Goal: Find specific page/section: Find specific page/section

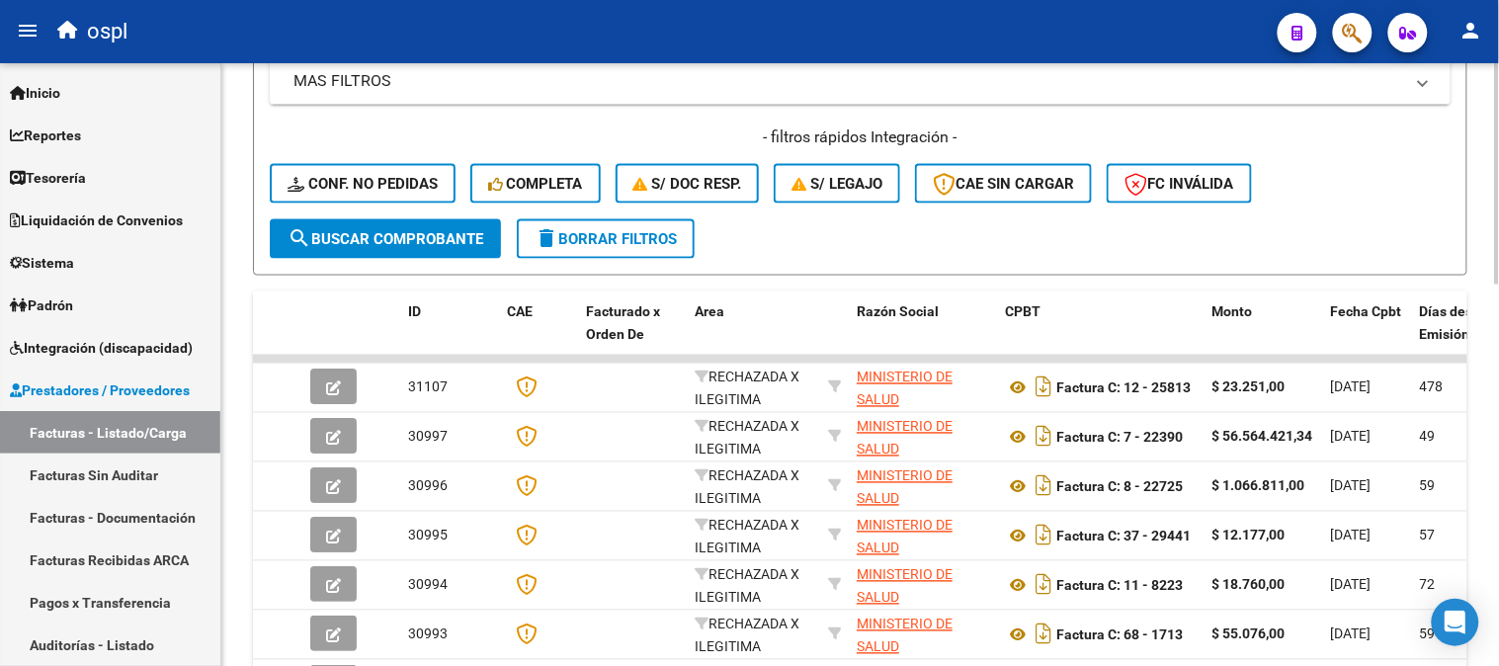
scroll to position [190, 0]
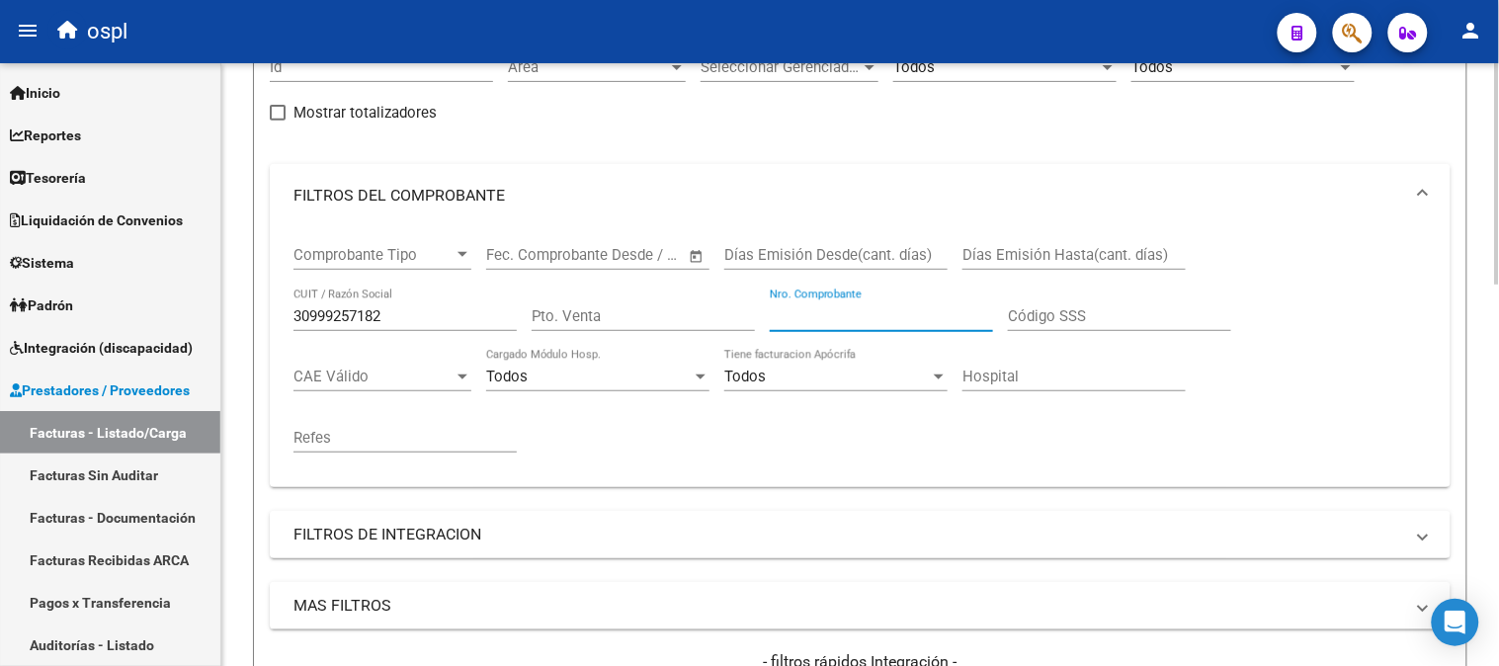
click at [388, 309] on input "30999257182" at bounding box center [405, 316] width 223 height 18
paste input "$ 425.517,16"
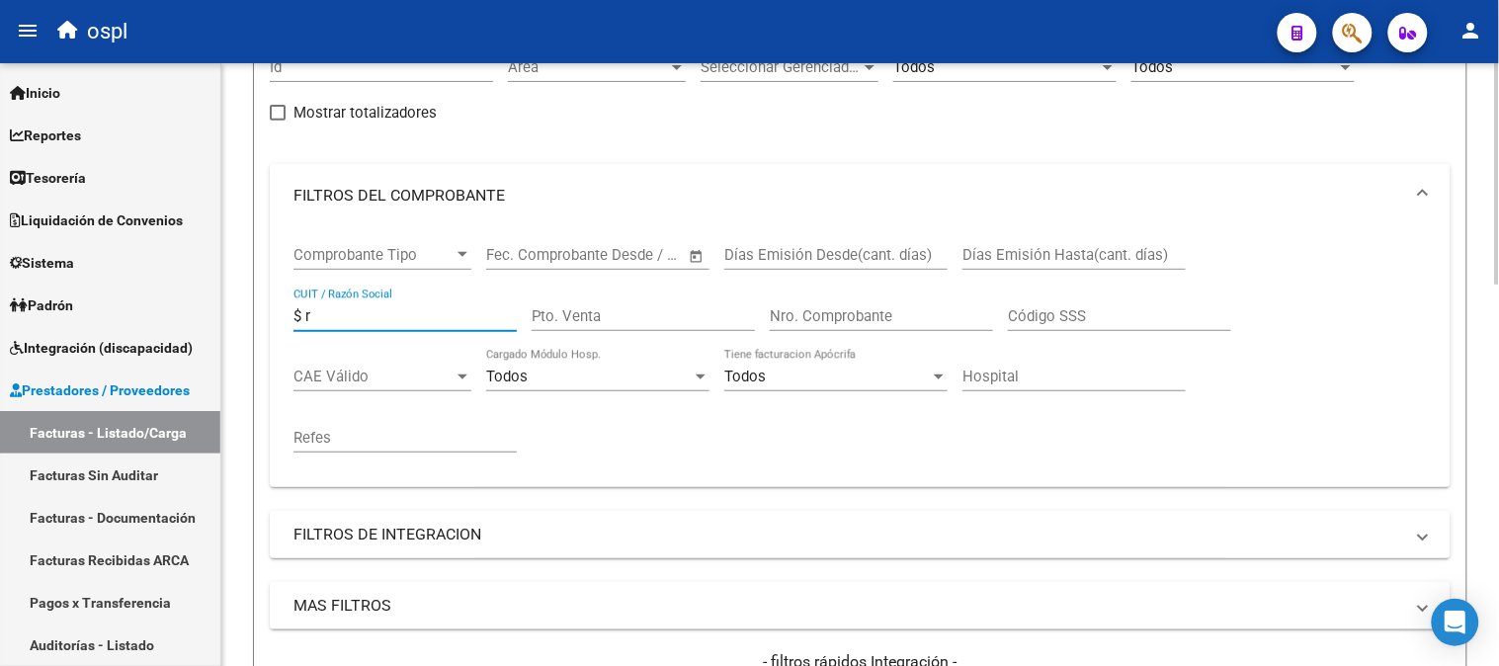
type input "$"
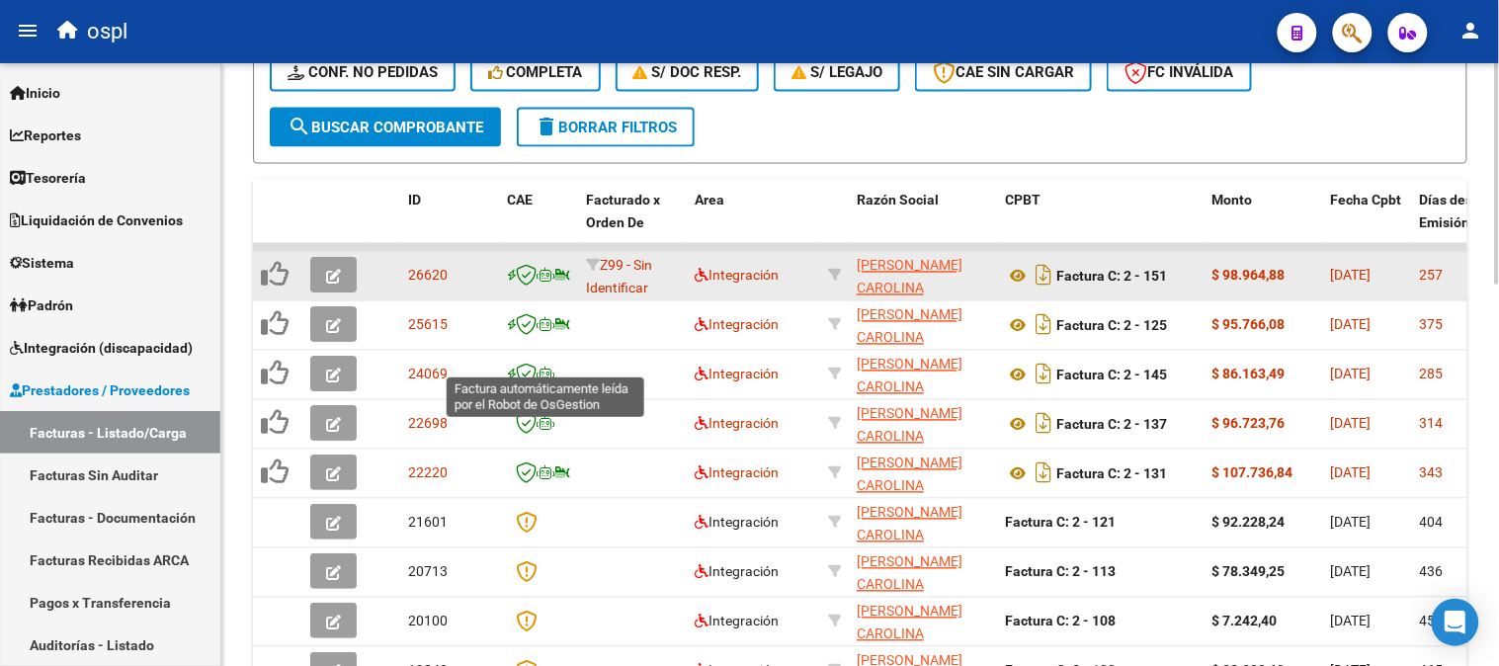
scroll to position [848, 0]
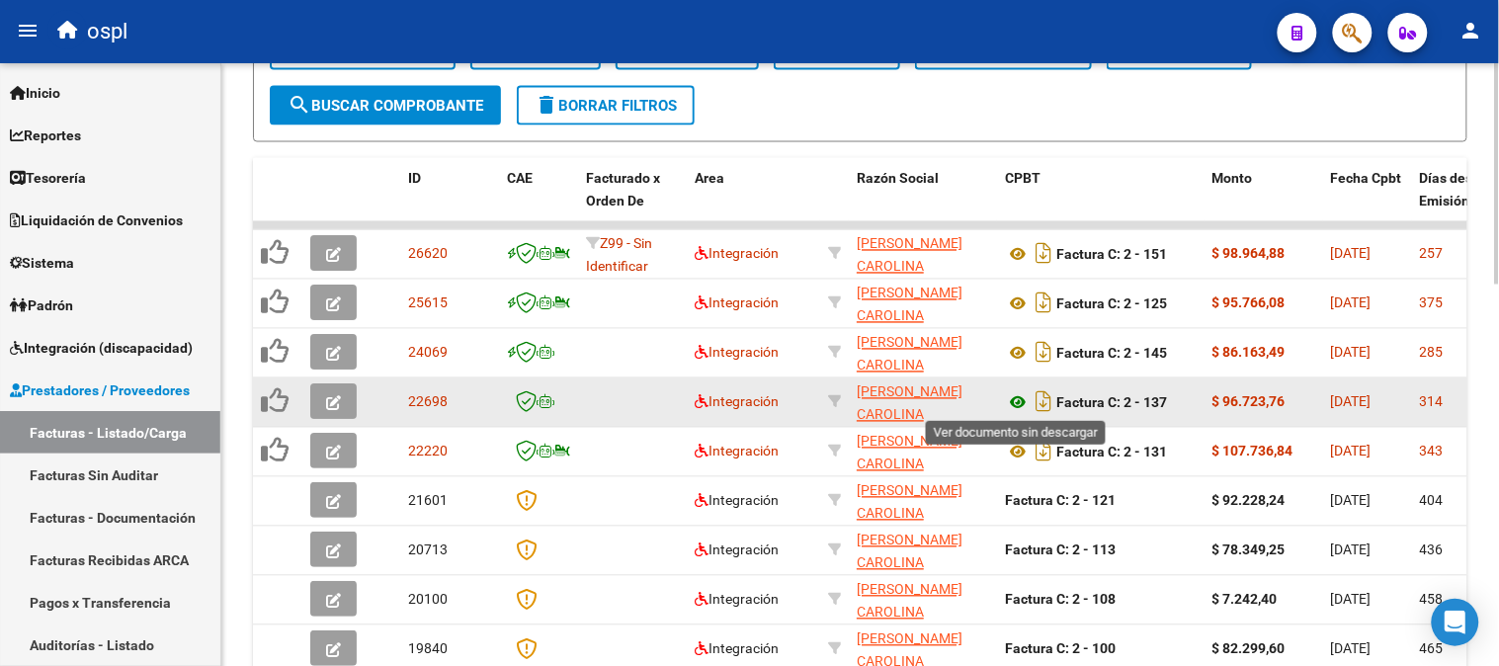
click at [1013, 401] on icon at bounding box center [1018, 403] width 26 height 24
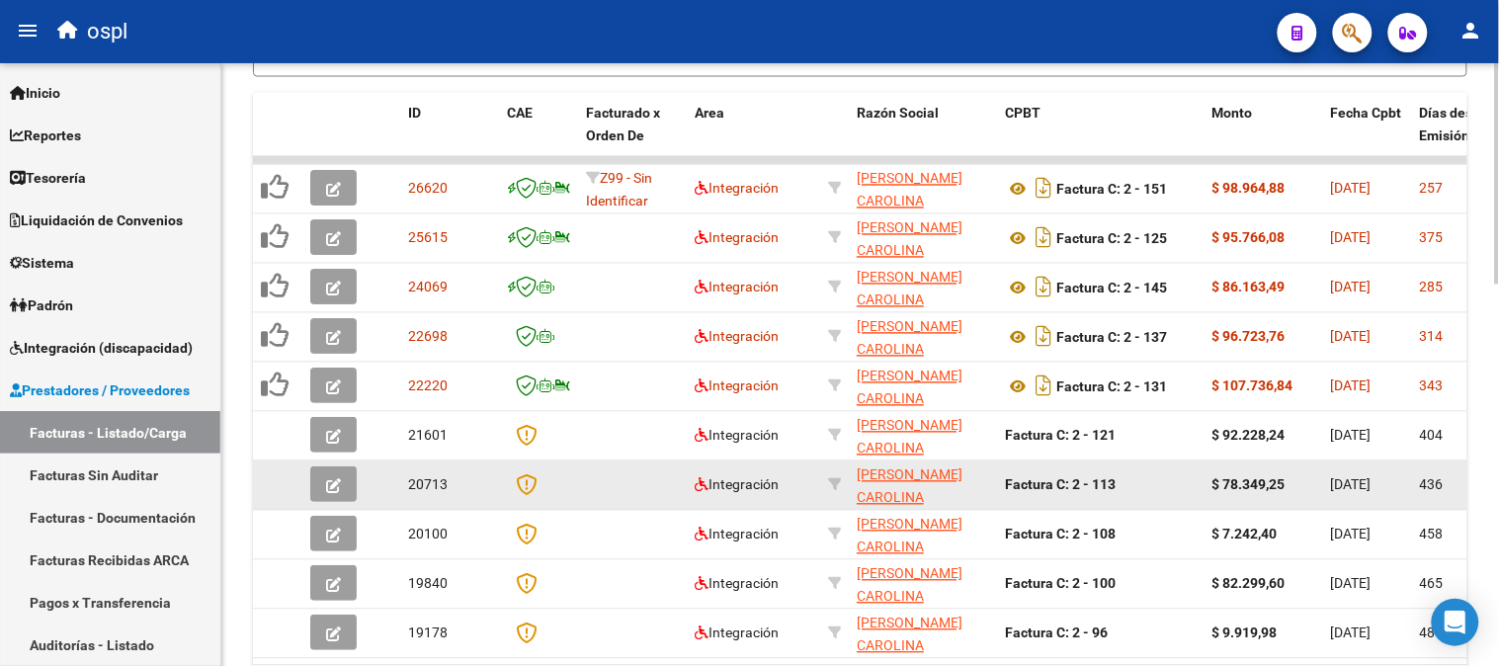
scroll to position [959, 0]
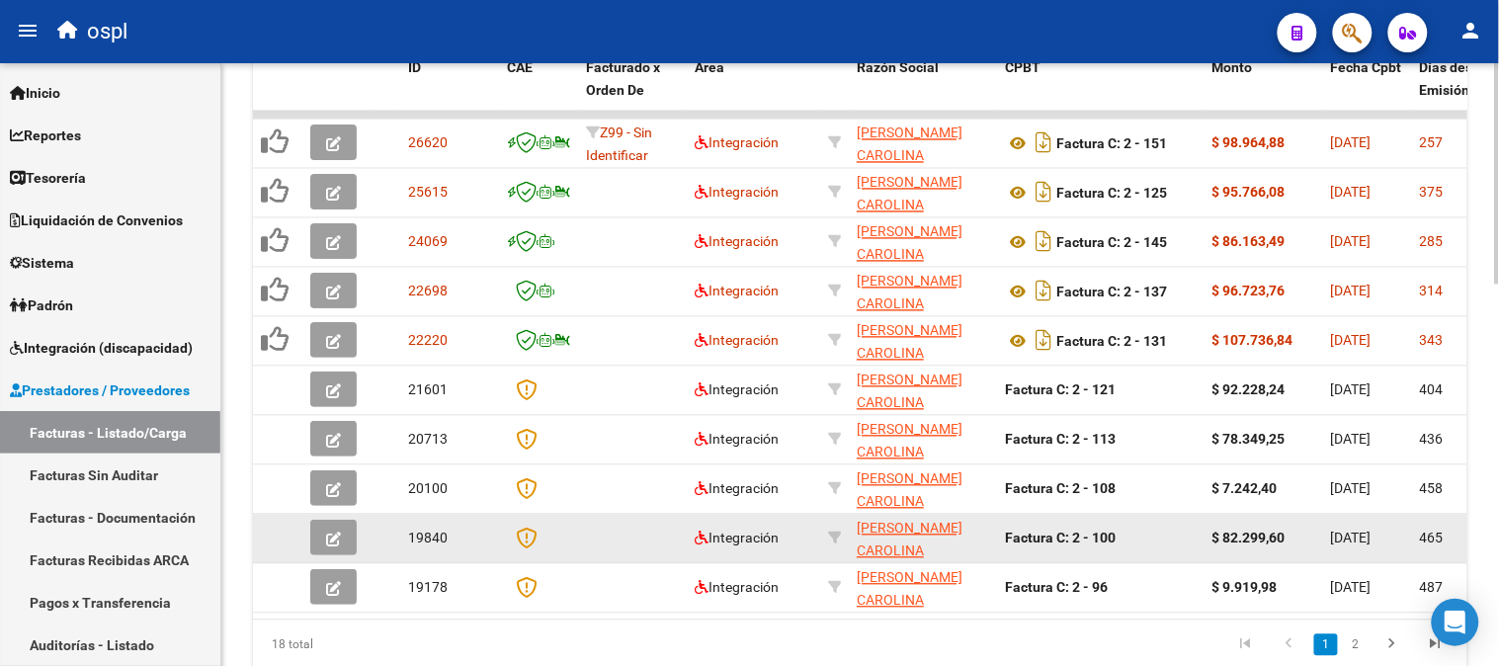
click at [648, 536] on datatable-body-cell at bounding box center [632, 539] width 109 height 48
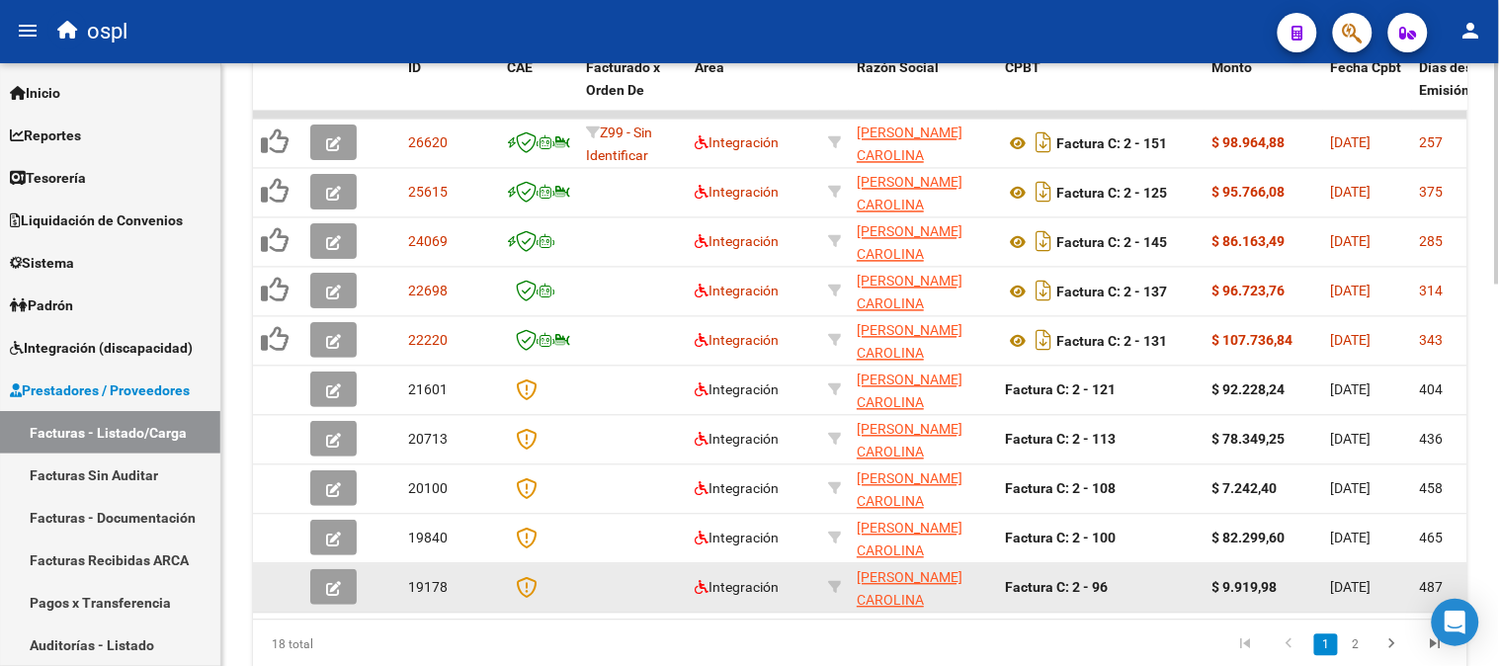
scroll to position [25, 0]
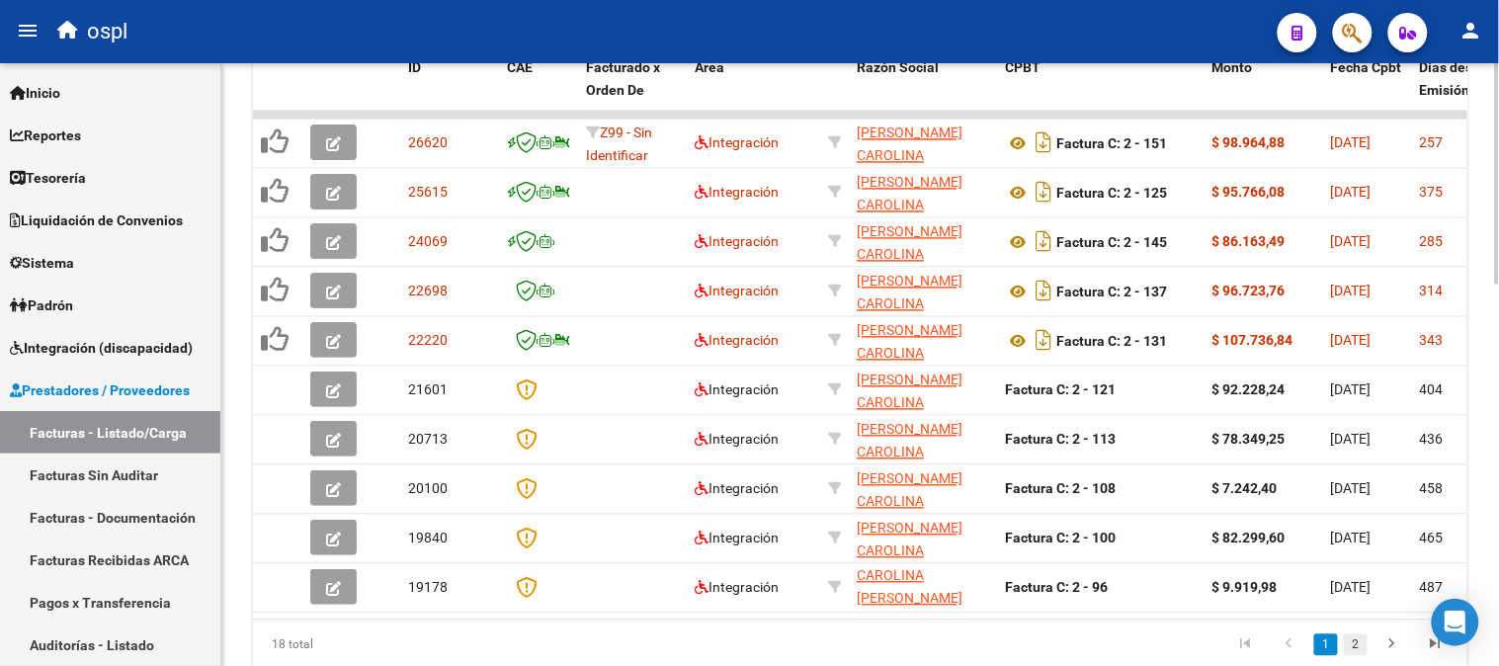
click at [1359, 652] on link "2" at bounding box center [1356, 646] width 24 height 22
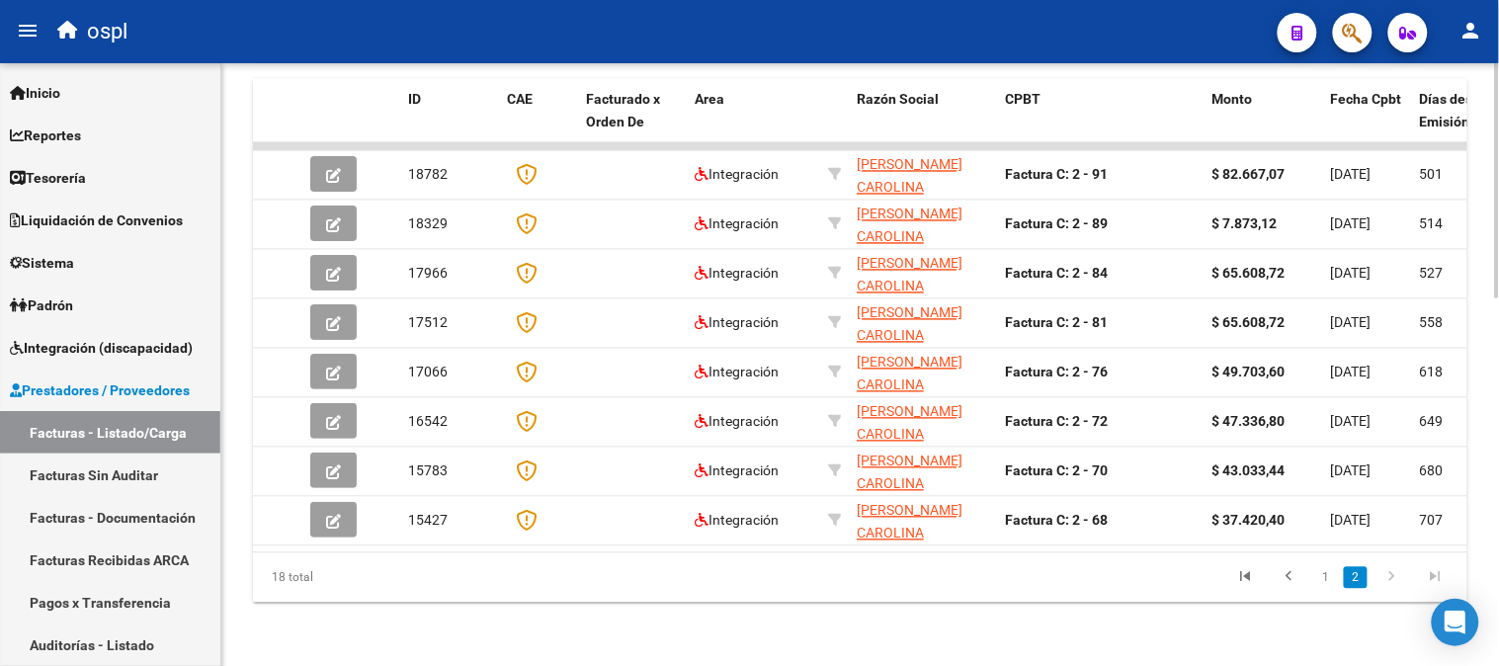
scroll to position [942, 0]
click at [1319, 581] on link "1" at bounding box center [1327, 578] width 24 height 22
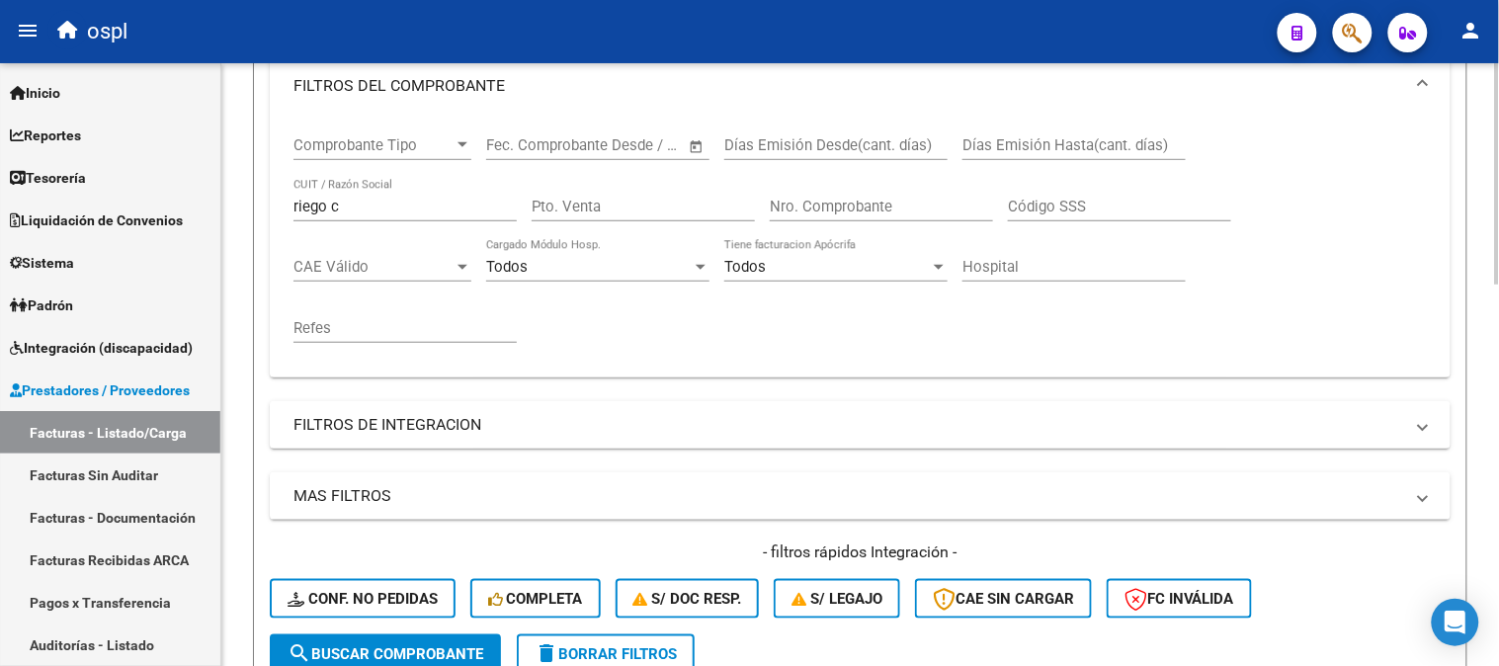
scroll to position [283, 0]
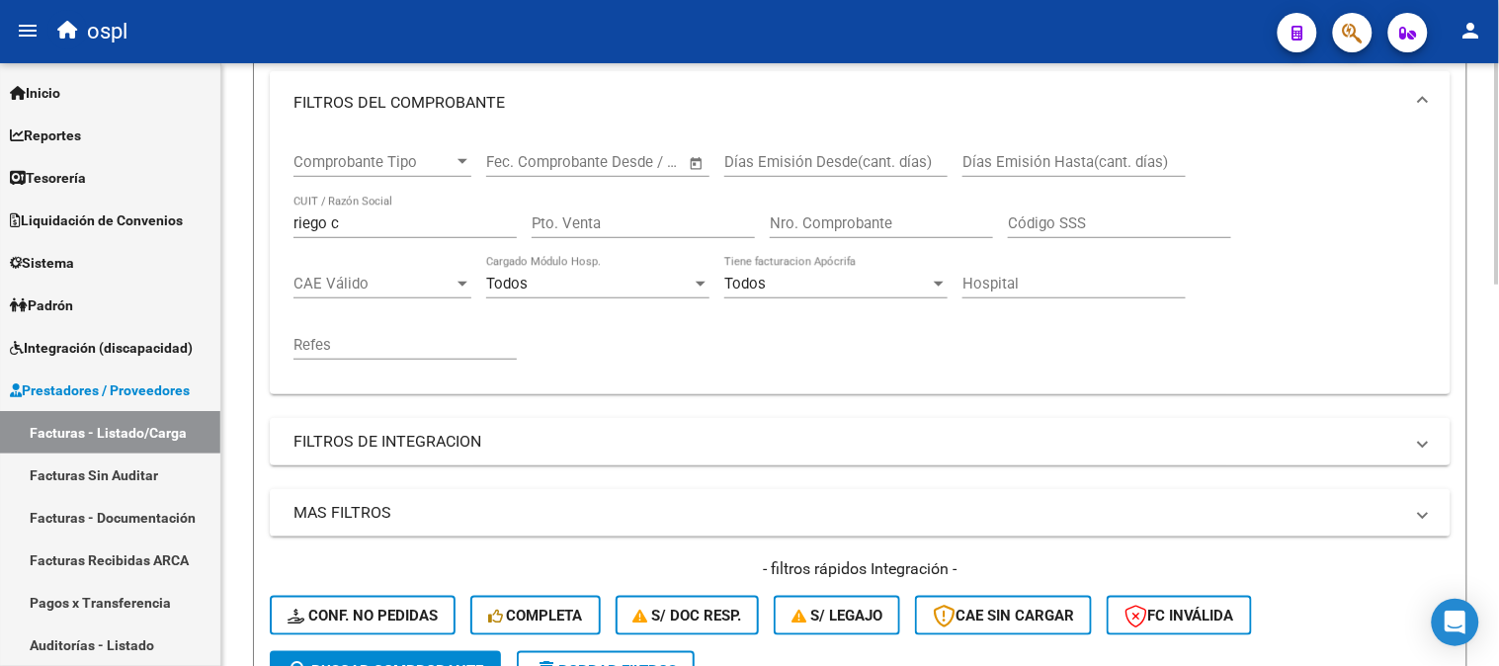
click at [402, 234] on div "riego c CUIT / Razón Social" at bounding box center [405, 217] width 223 height 43
click at [399, 220] on input "riego c" at bounding box center [405, 223] width 223 height 18
click at [405, 218] on input "riego c" at bounding box center [405, 223] width 223 height 18
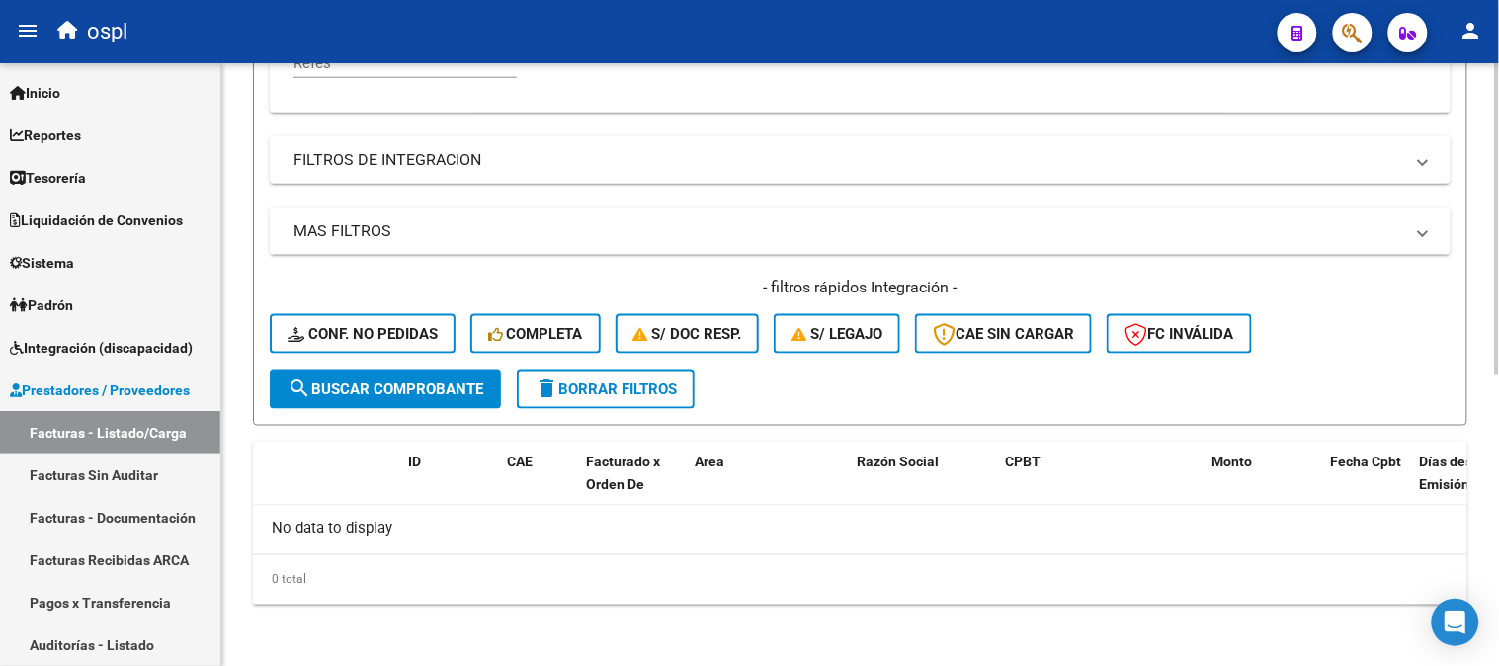
scroll to position [435, 0]
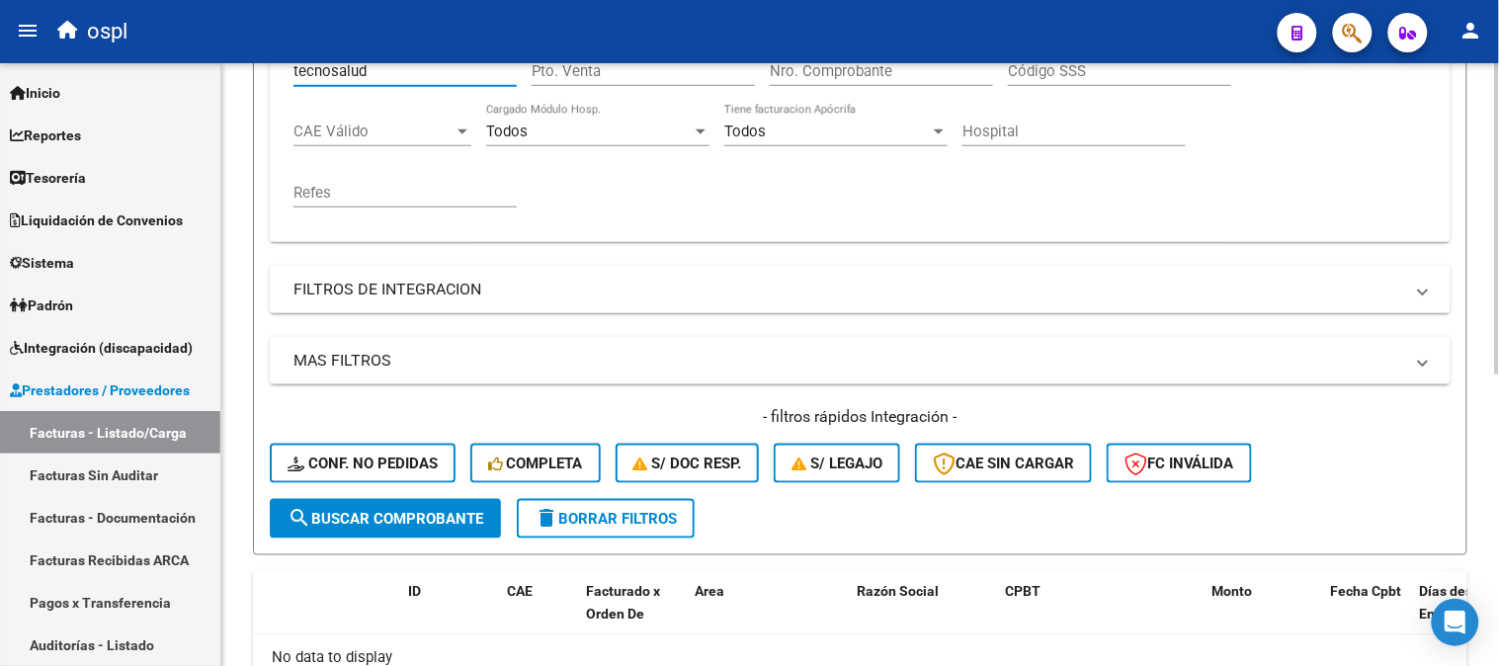
paste input "30677701133"
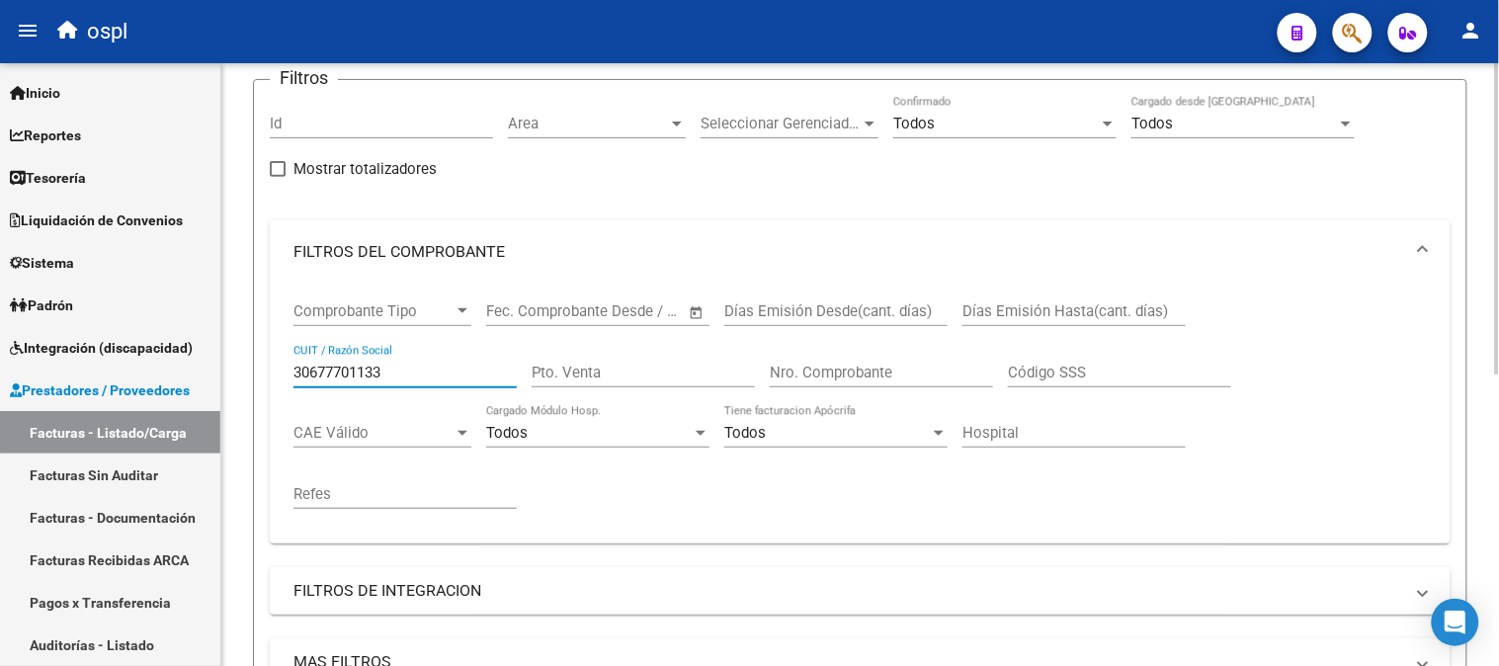
scroll to position [125, 0]
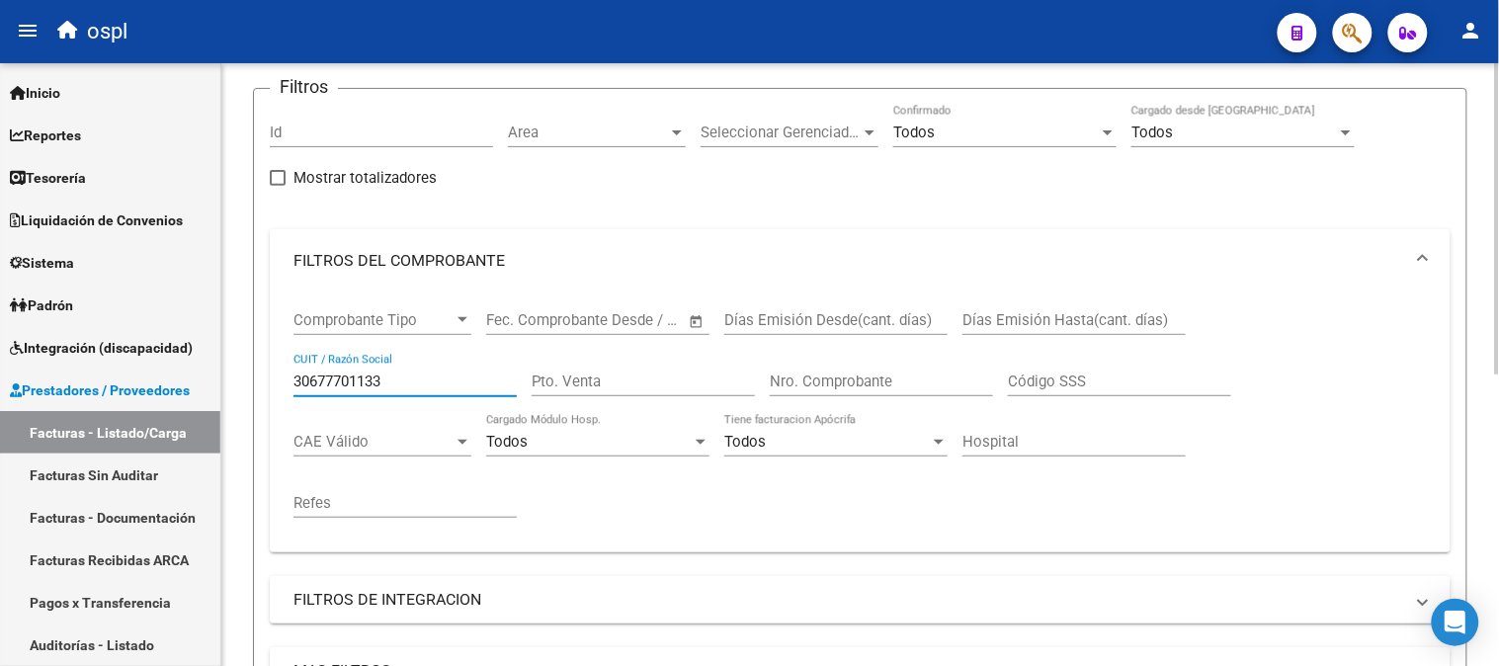
type input "30677701133"
